Goal: Transaction & Acquisition: Purchase product/service

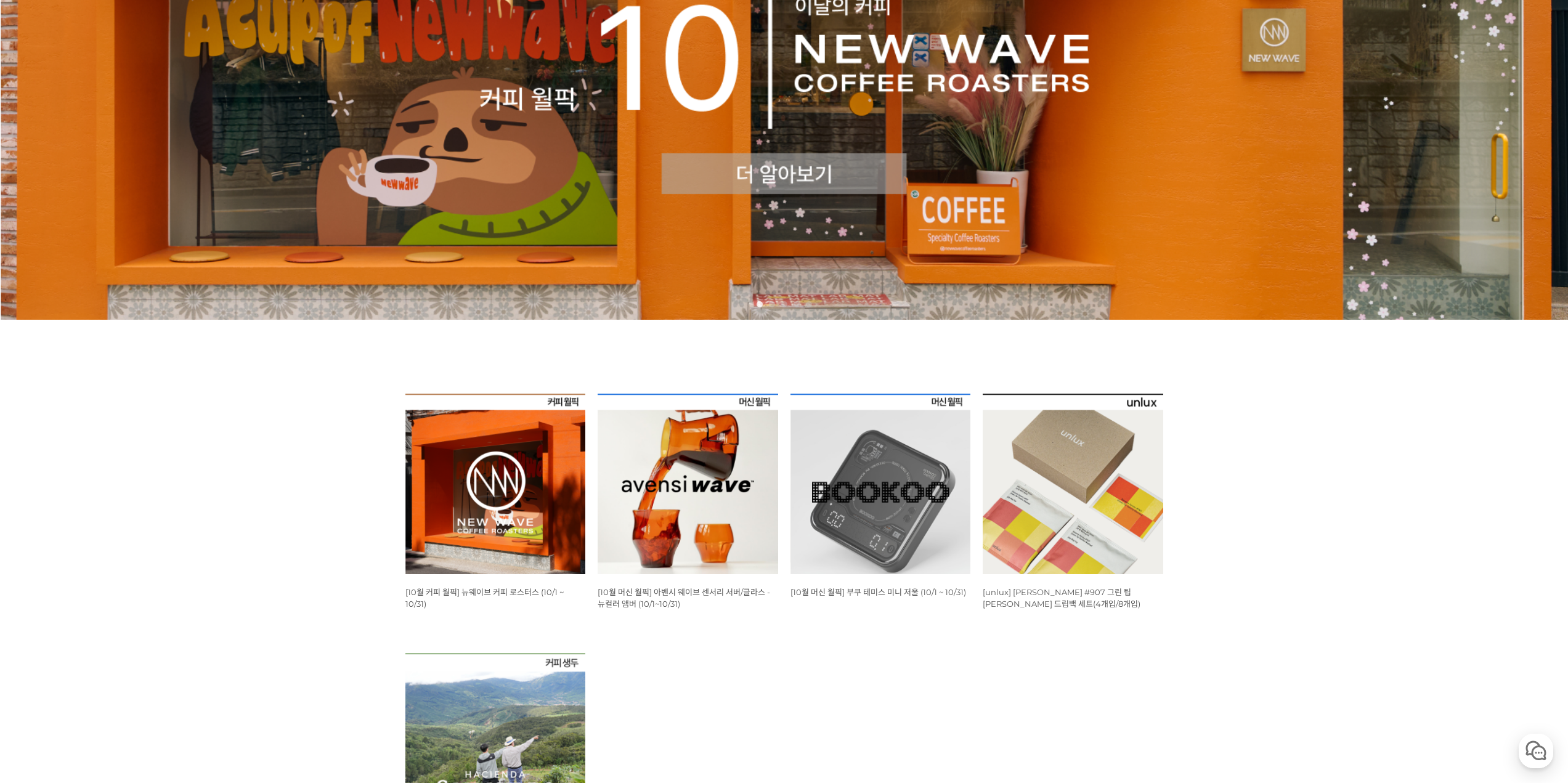
scroll to position [308, 0]
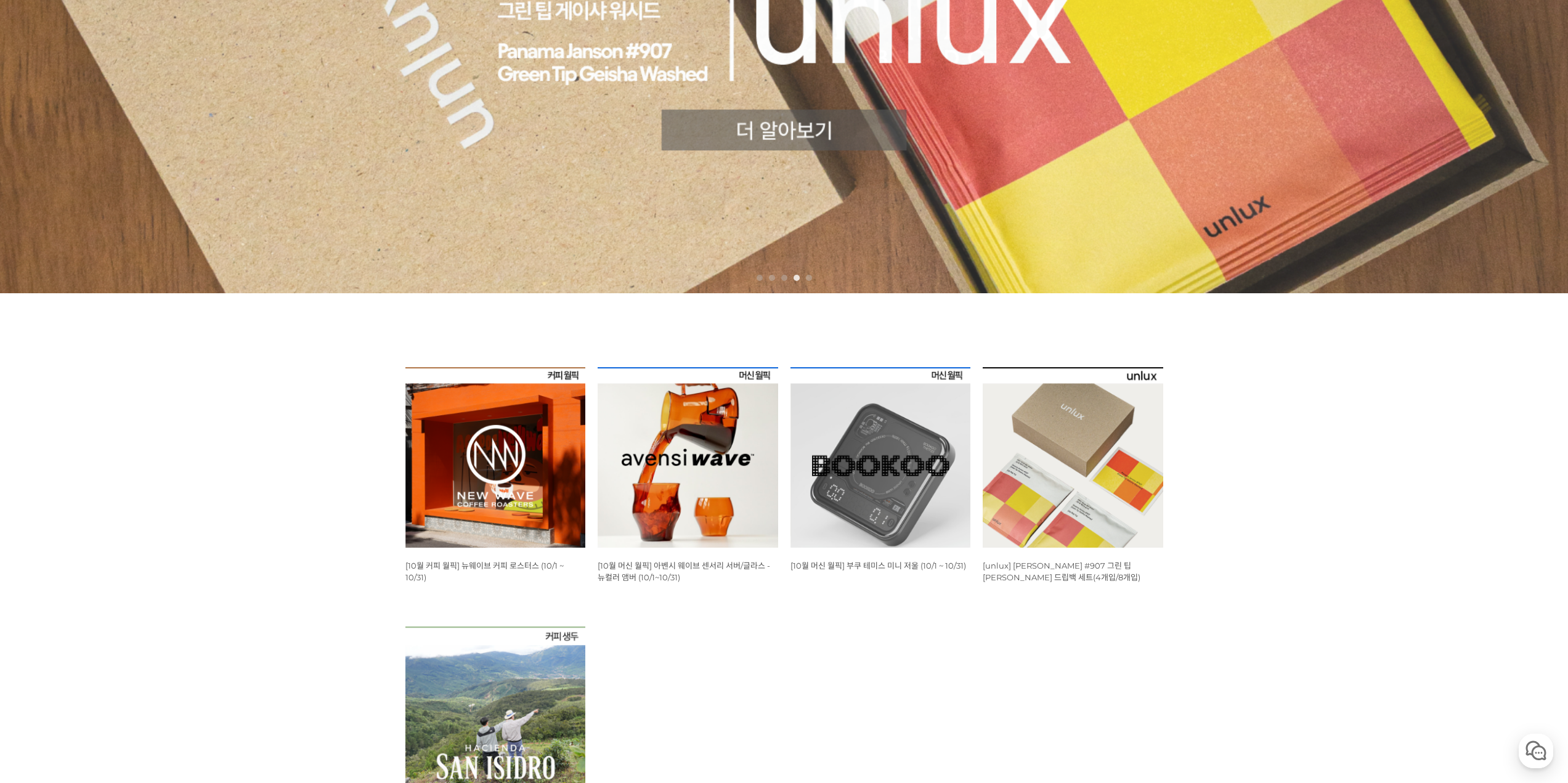
click at [536, 482] on img at bounding box center [496, 458] width 181 height 181
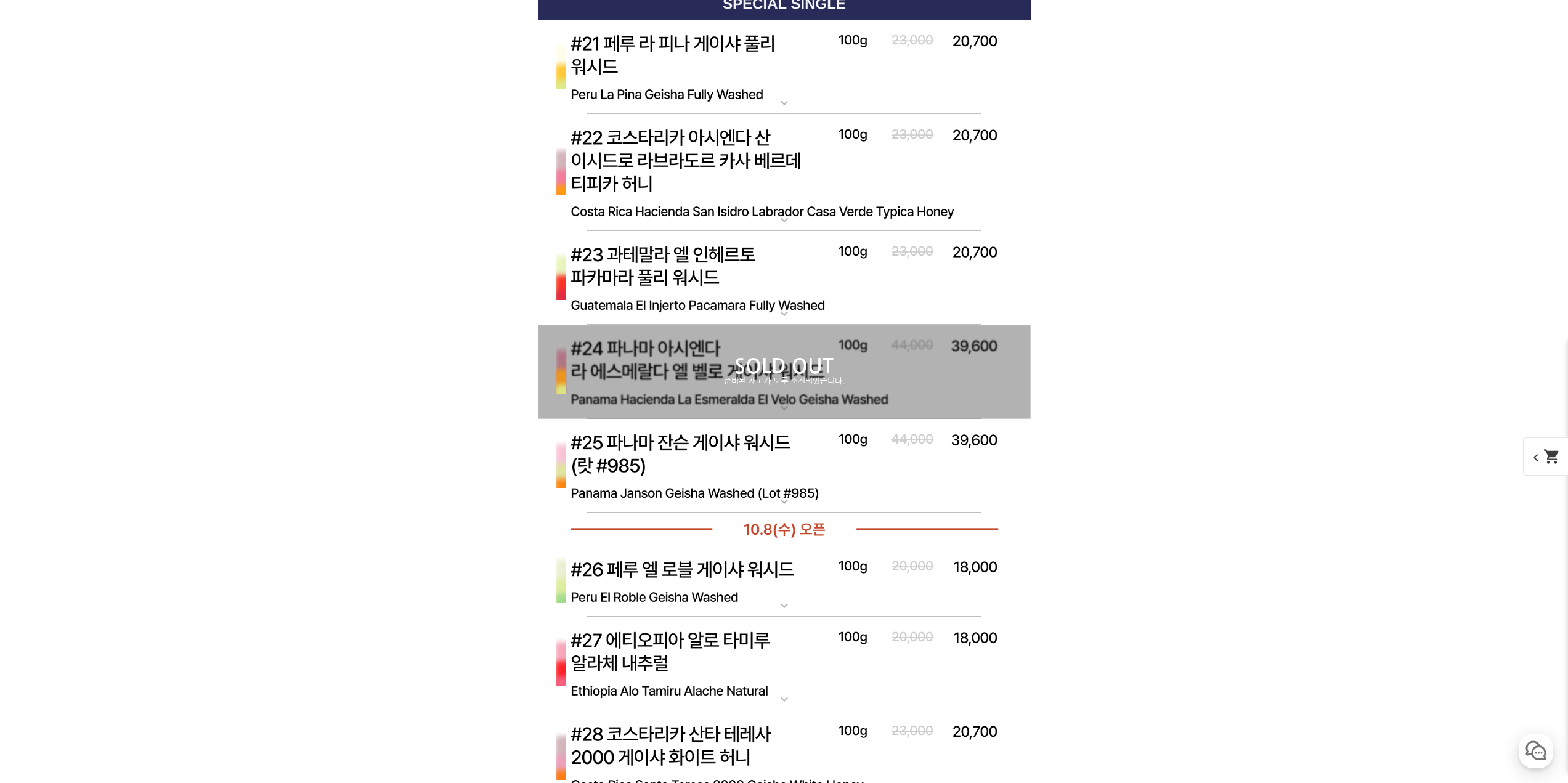
scroll to position [5547, 0]
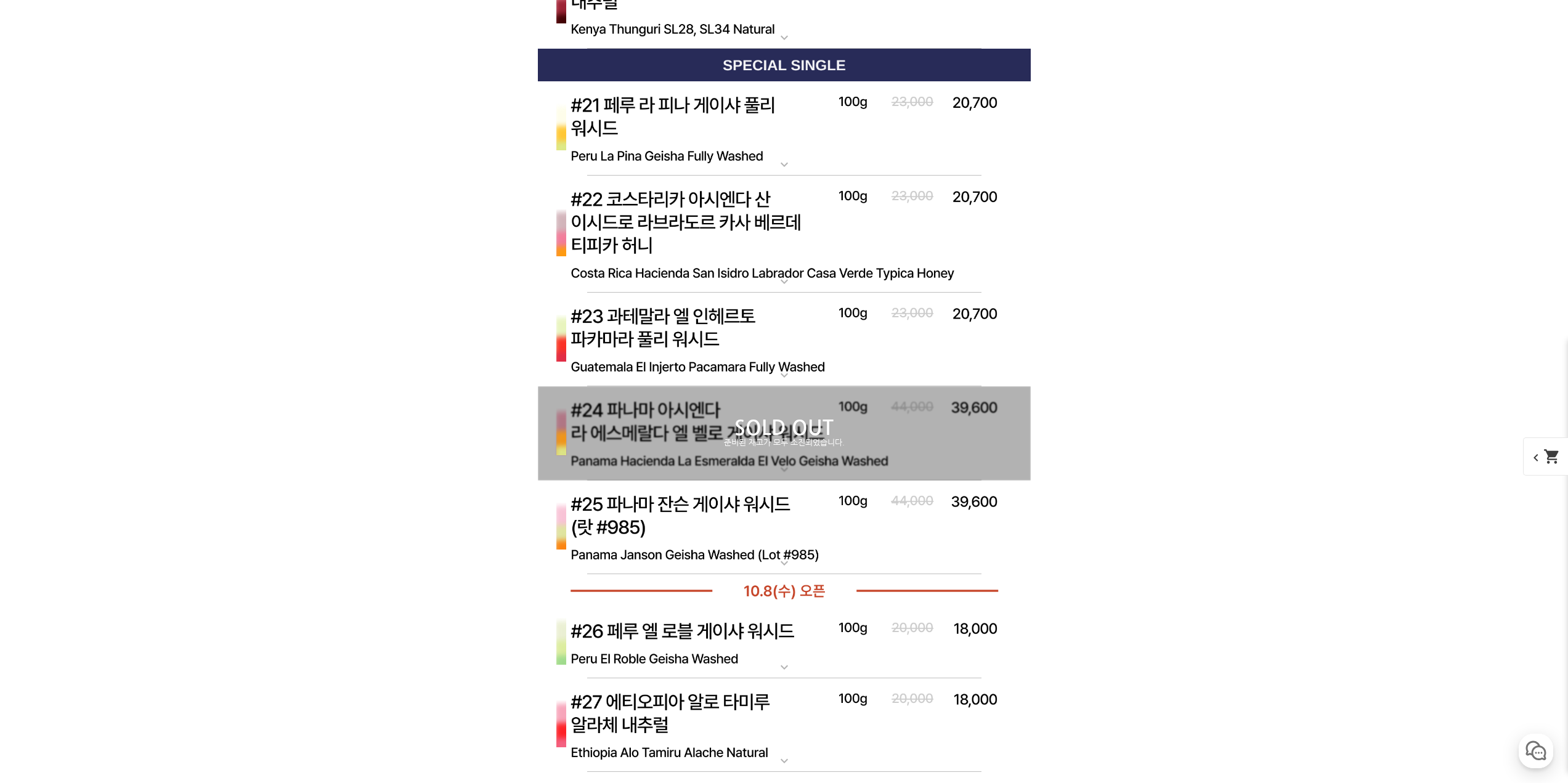
click at [855, 428] on p "SOLD OUT" at bounding box center [784, 428] width 493 height 20
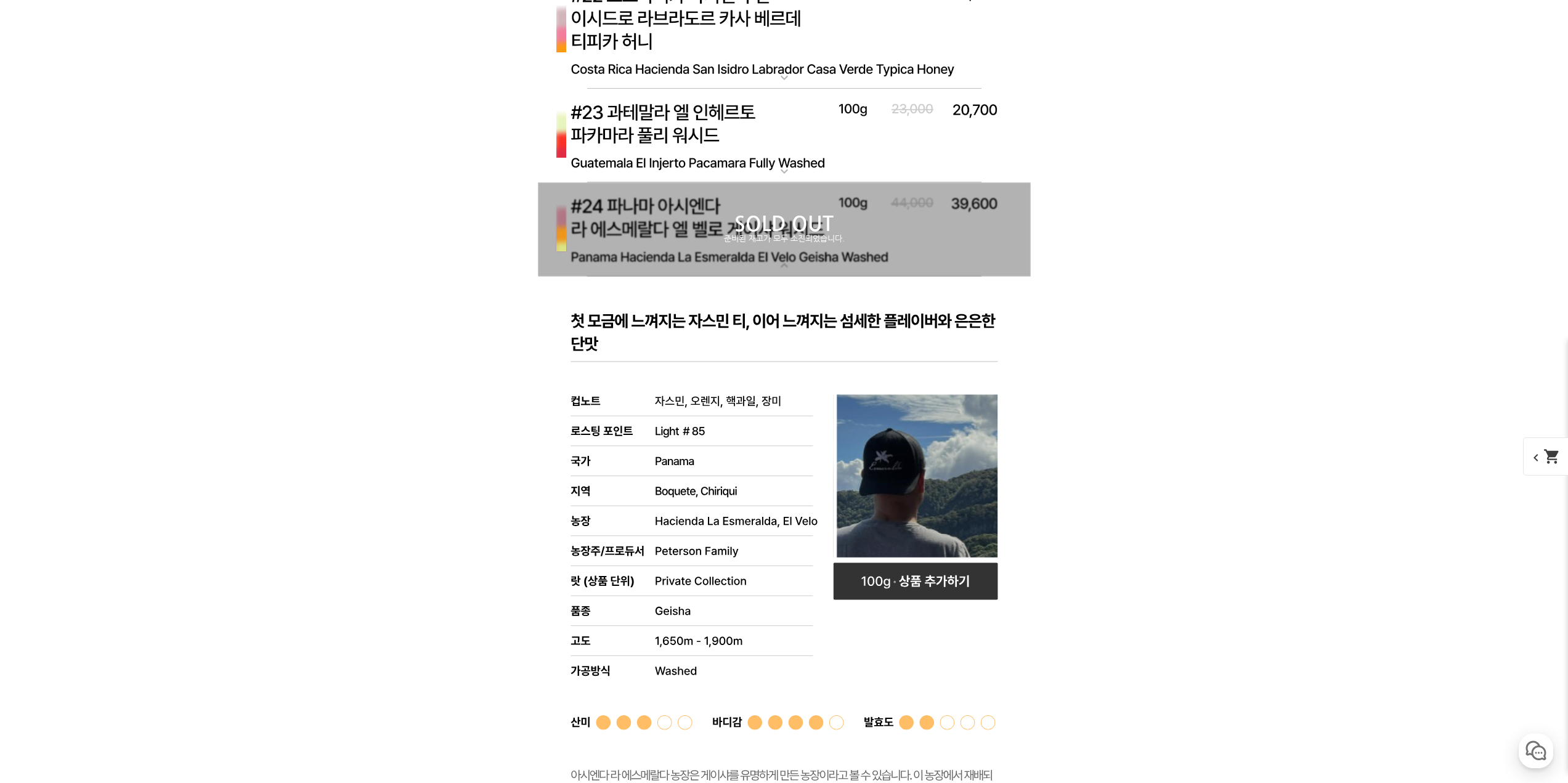
scroll to position [5916, 0]
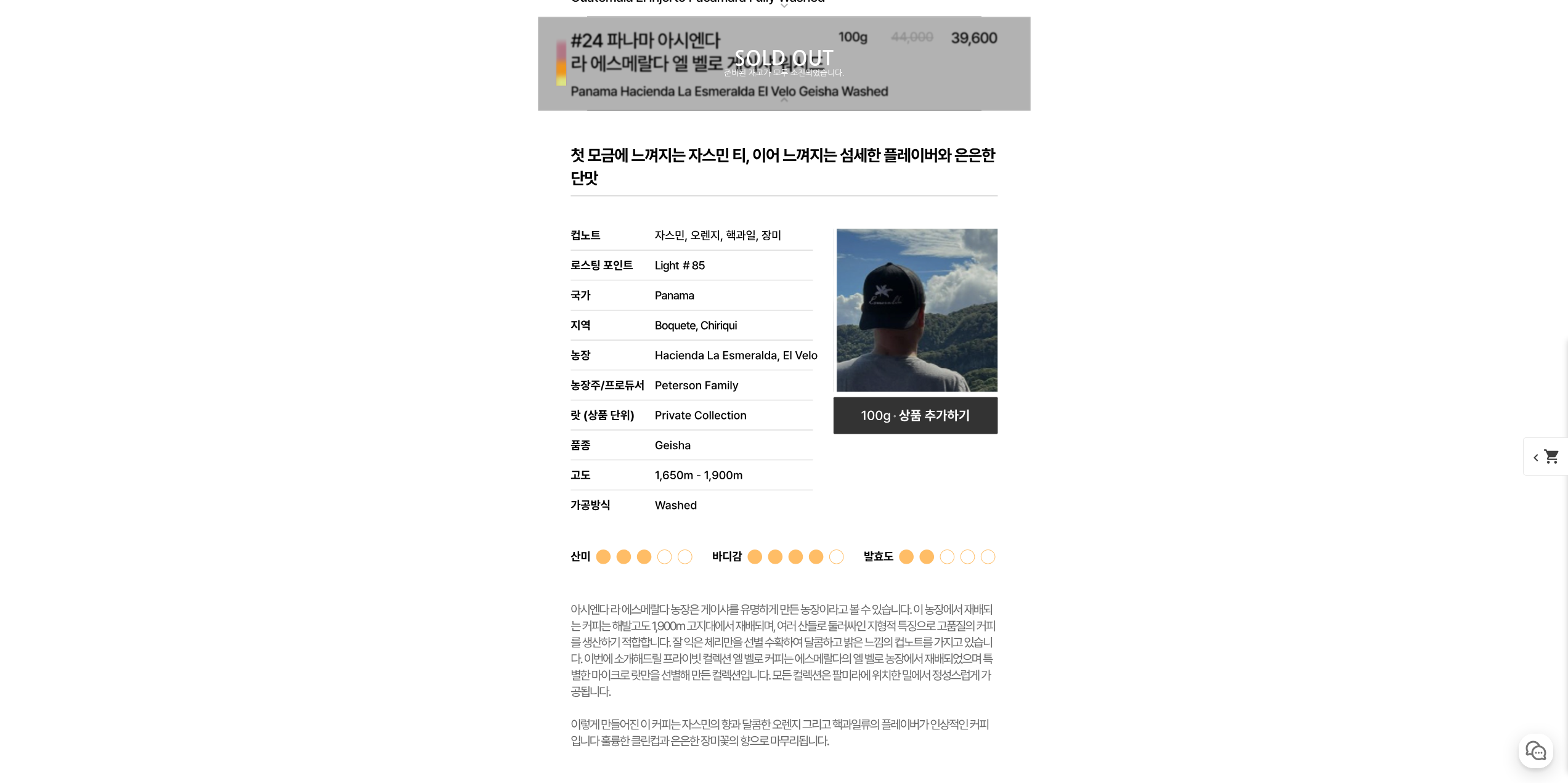
click at [822, 85] on div "SOLD OUT 준비된 재고가 모두 소진되었습니다." at bounding box center [784, 64] width 493 height 94
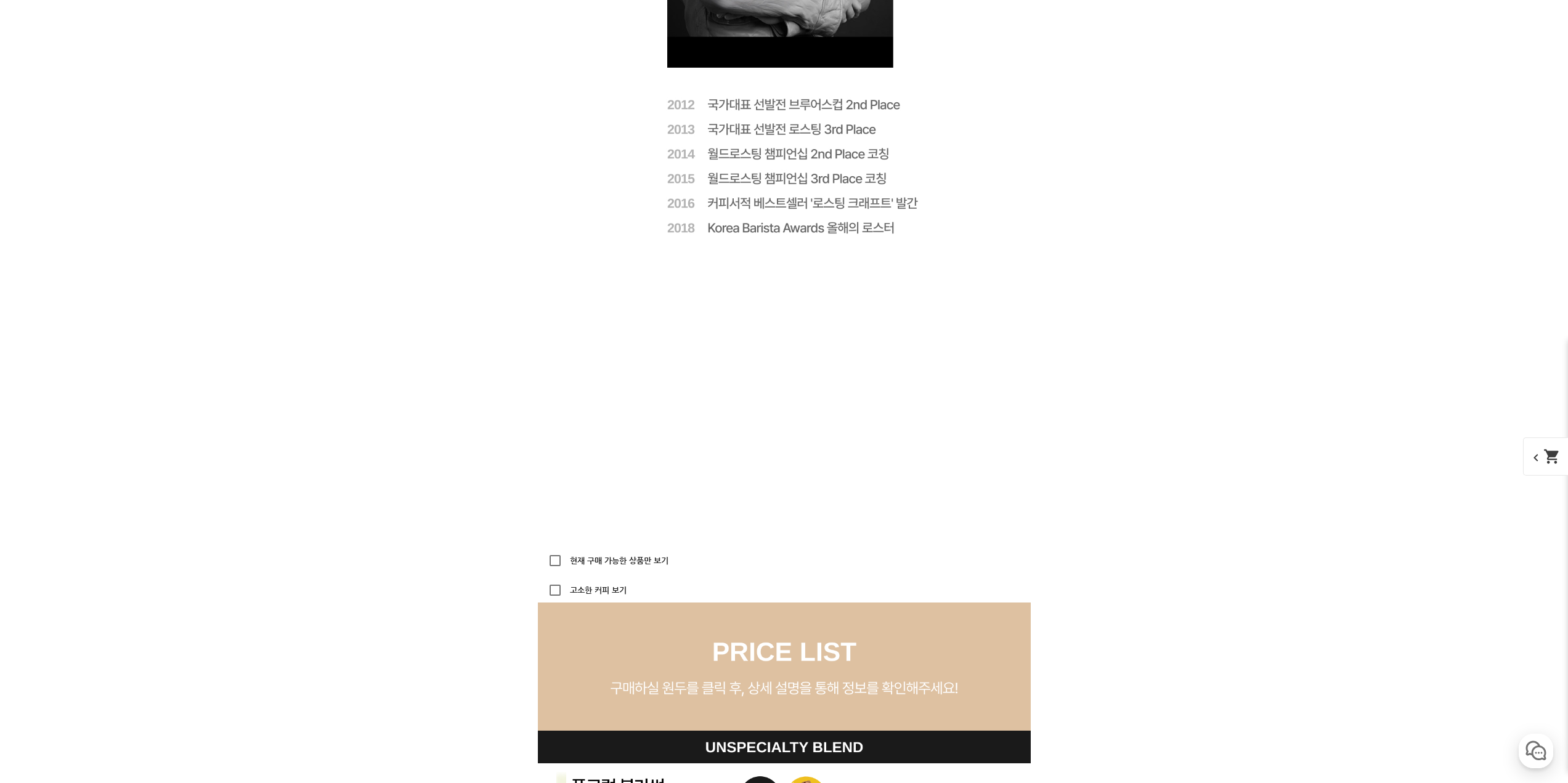
scroll to position [2896, 0]
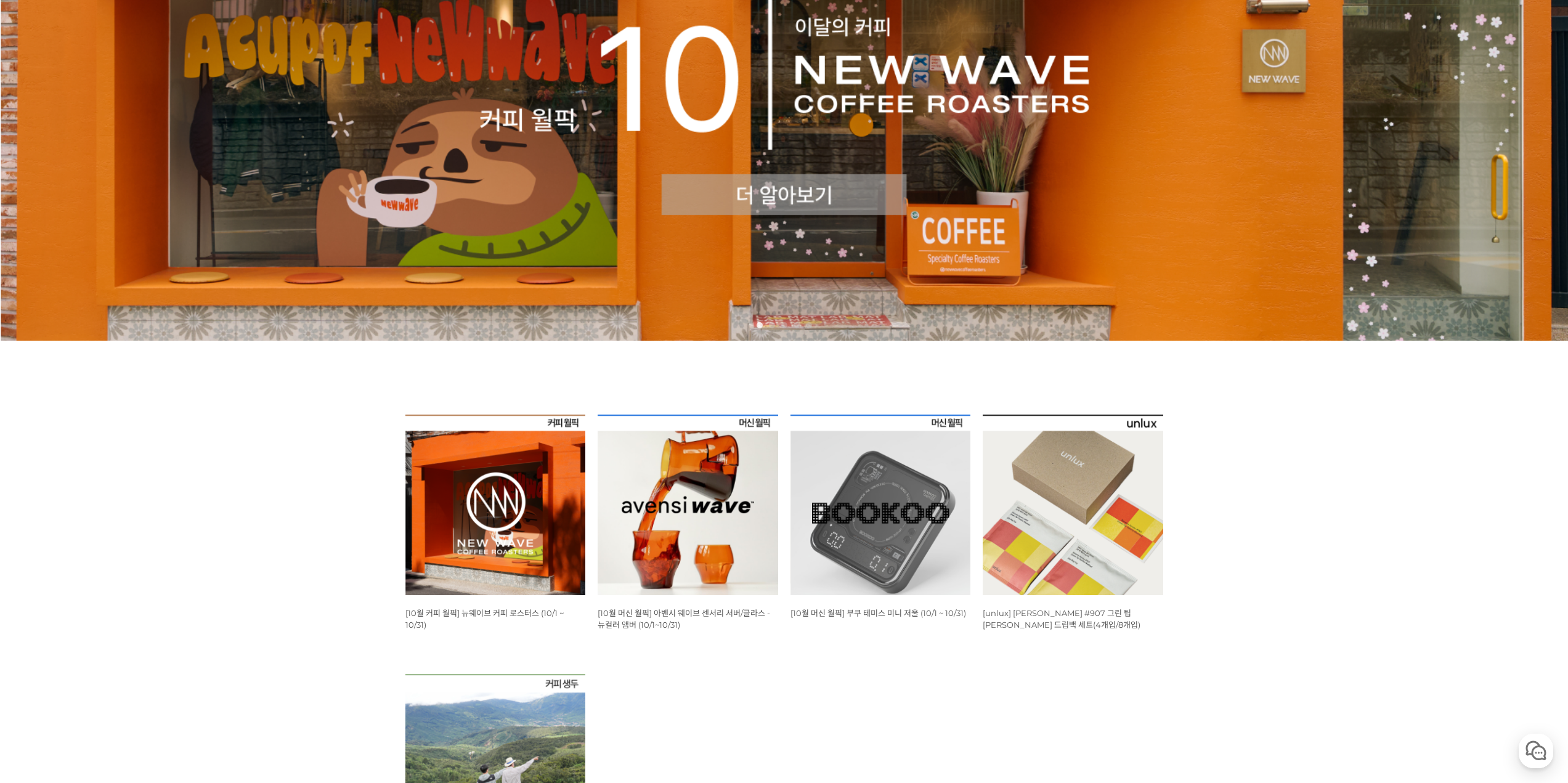
scroll to position [62, 0]
